Goal: Task Accomplishment & Management: Use online tool/utility

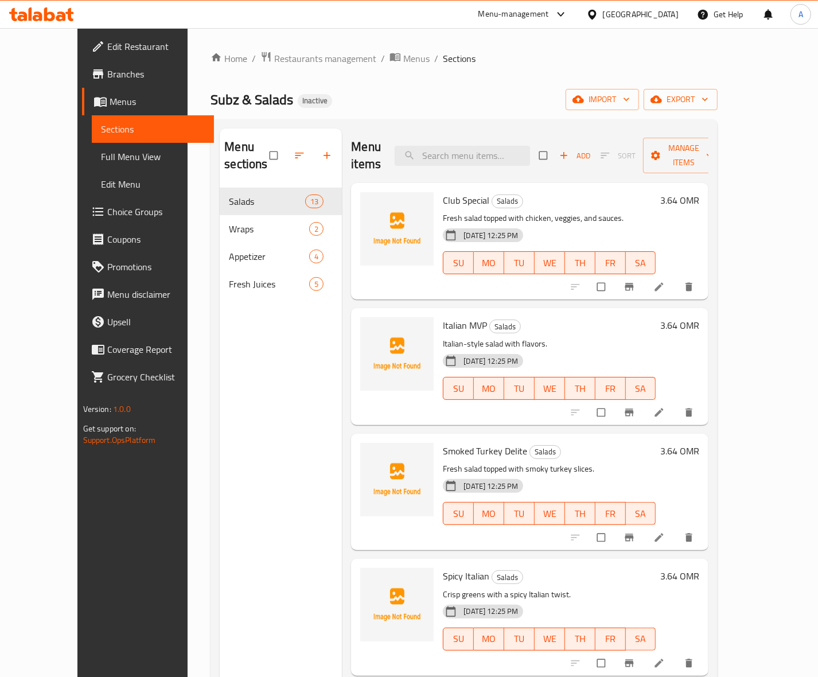
drag, startPoint x: 464, startPoint y: 151, endPoint x: 500, endPoint y: 135, distance: 39.9
click at [464, 151] on input "search" at bounding box center [462, 156] width 135 height 20
paste input "Veggie Delite"
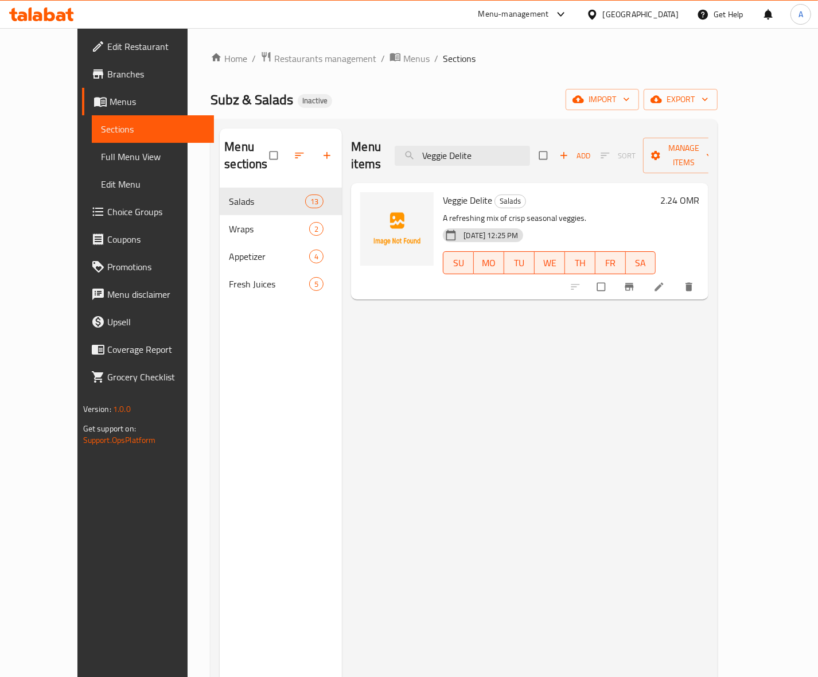
type input "Veggie Delite"
click at [699, 192] on h6 "2.24 OMR" at bounding box center [679, 200] width 39 height 16
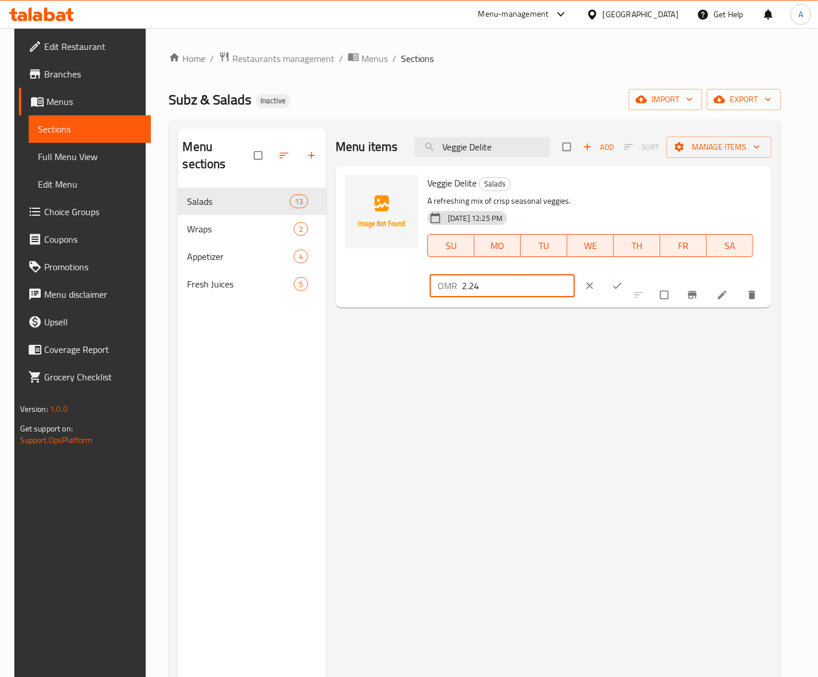
drag, startPoint x: 643, startPoint y: 190, endPoint x: 558, endPoint y: 190, distance: 84.3
click at [559, 190] on div "Veggie Delite Salads A refreshing mix of crisp seasonal veggies. [DATE] 12:25 P…" at bounding box center [595, 236] width 344 height 133
paste input "3.6"
type input "3.64"
click at [622, 283] on icon "ok" at bounding box center [617, 286] width 9 height 6
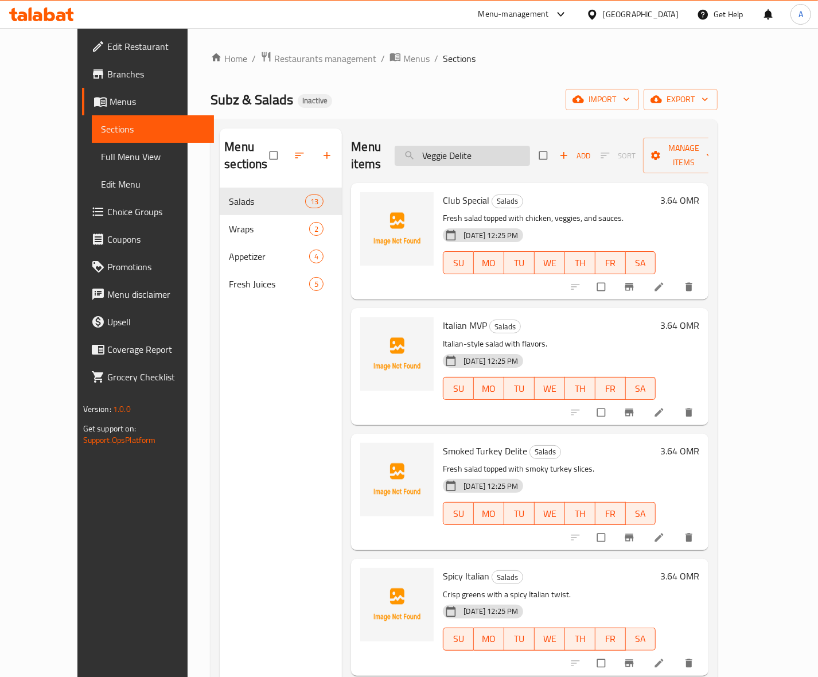
click at [502, 146] on input "Veggie Delite" at bounding box center [462, 156] width 135 height 20
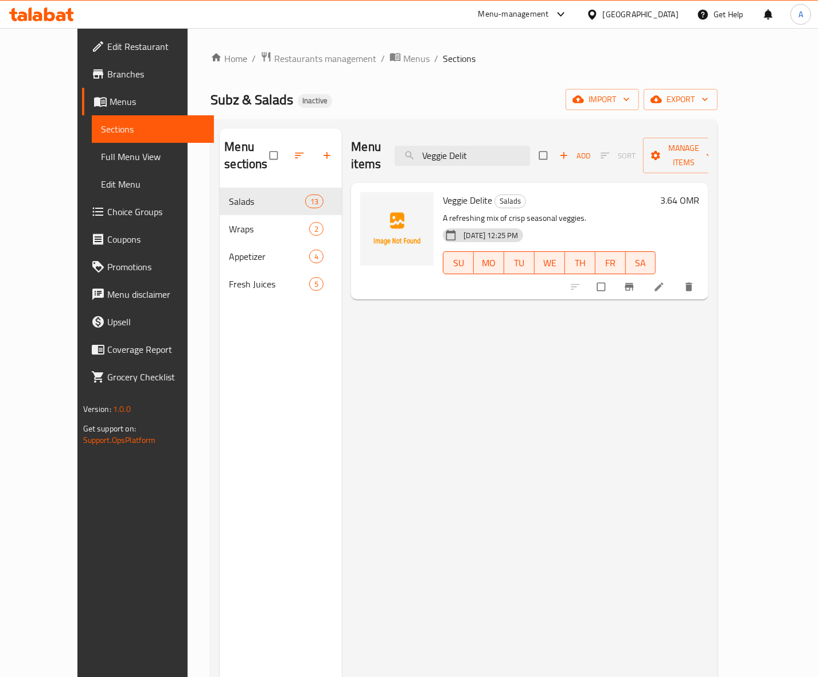
type input "Veggie Delit"
click at [699, 192] on h6 "3.64 OMR" at bounding box center [679, 200] width 39 height 16
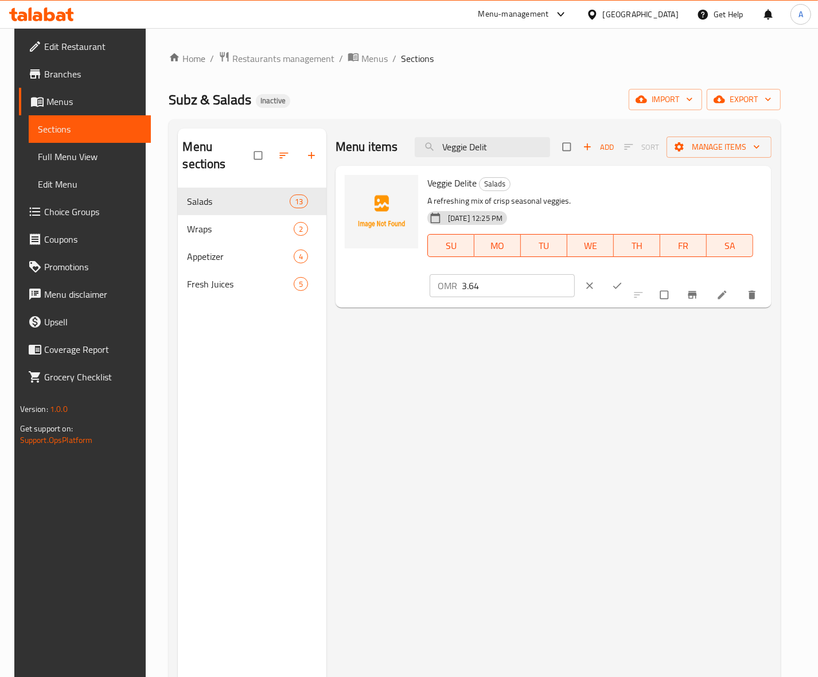
drag, startPoint x: 638, startPoint y: 185, endPoint x: 573, endPoint y: 203, distance: 67.6
click at [578, 202] on div "Veggie Delite Salads A refreshing mix of crisp seasonal veggies. [DATE] 12:25 P…" at bounding box center [595, 236] width 344 height 133
paste input "2.2"
type input "2.24"
click at [623, 280] on icon "ok" at bounding box center [617, 285] width 11 height 11
